Goal: Task Accomplishment & Management: Manage account settings

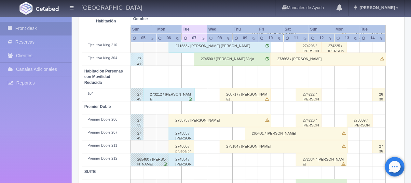
scroll to position [346, 0]
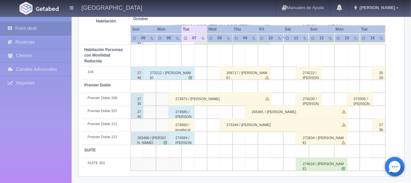
click at [182, 114] on div "274585 / [PERSON_NAME] ." at bounding box center [181, 112] width 26 height 13
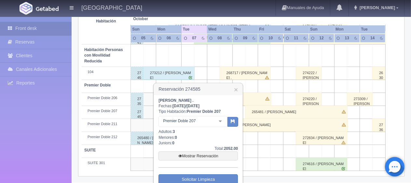
scroll to position [379, 0]
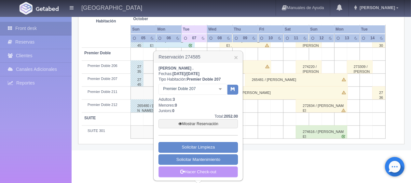
click at [198, 171] on link "Hacer Check-out" at bounding box center [197, 171] width 79 height 11
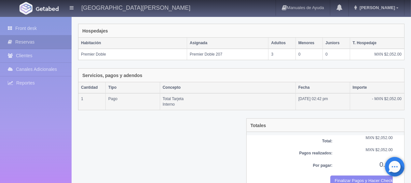
scroll to position [110, 0]
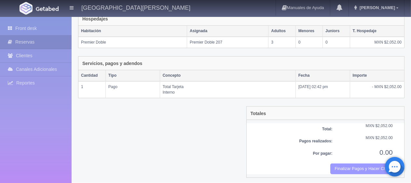
click at [340, 165] on button "Finalizar Pagos y Hacer Checkout" at bounding box center [361, 168] width 62 height 11
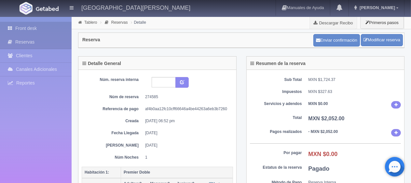
click at [47, 31] on link "Front desk" at bounding box center [36, 28] width 72 height 13
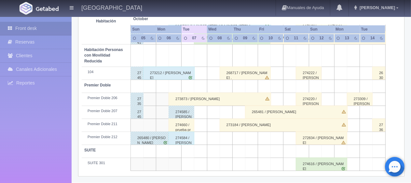
scroll to position [346, 0]
click at [189, 138] on div "274584 / [PERSON_NAME] ." at bounding box center [181, 138] width 26 height 13
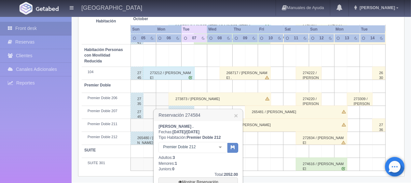
scroll to position [405, 0]
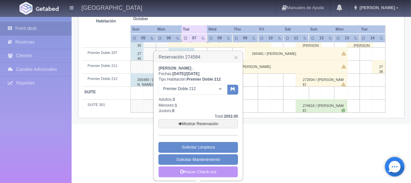
click at [203, 170] on link "Hacer Check-out" at bounding box center [197, 171] width 79 height 11
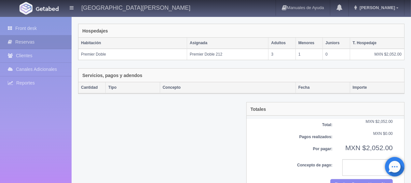
scroll to position [113, 0]
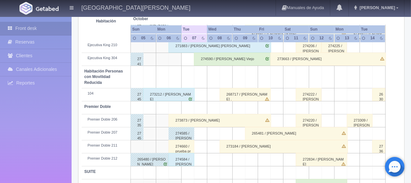
scroll to position [325, 0]
click at [187, 161] on div "274584 / José Pacheco ." at bounding box center [181, 159] width 26 height 13
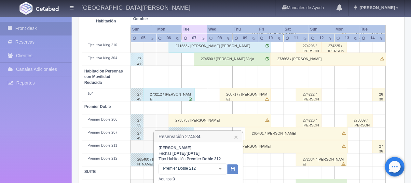
scroll to position [390, 0]
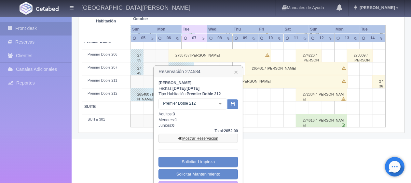
click at [199, 137] on link "Mostrar Reservación" at bounding box center [197, 138] width 79 height 9
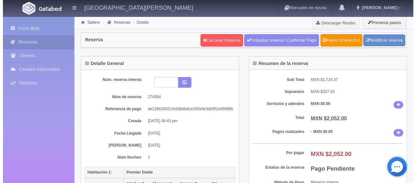
scroll to position [130, 0]
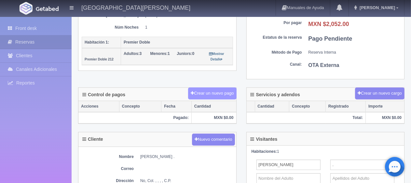
click at [221, 92] on button "Crear un nuevo pago" at bounding box center [212, 93] width 48 height 12
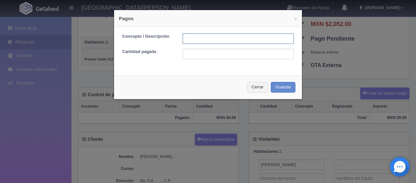
click at [213, 39] on input "text" at bounding box center [238, 38] width 111 height 10
type input "Total Tarjeta"
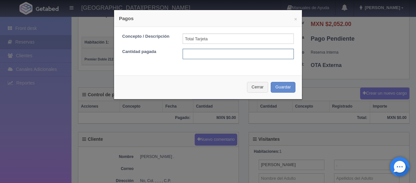
click at [221, 58] on input "text" at bounding box center [238, 54] width 111 height 10
type input "2052"
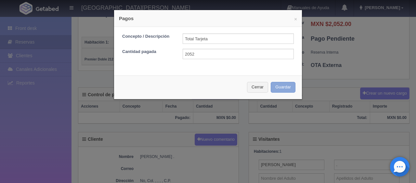
click at [283, 86] on button "Guardar" at bounding box center [283, 87] width 25 height 11
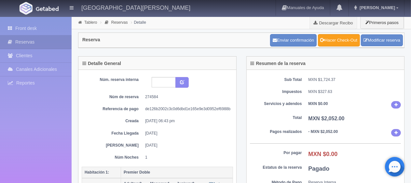
click at [340, 41] on link "Hacer Check-Out" at bounding box center [339, 40] width 42 height 12
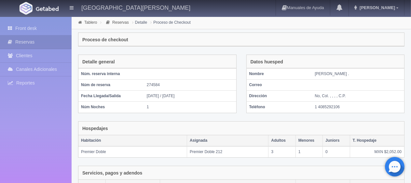
scroll to position [110, 0]
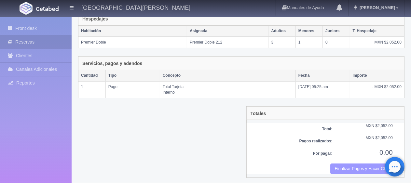
click at [366, 164] on button "Finalizar Pagos y Hacer Checkout" at bounding box center [361, 168] width 62 height 11
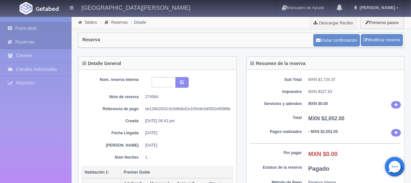
click at [26, 30] on link "Front desk" at bounding box center [36, 28] width 72 height 13
